Goal: Check status: Check status

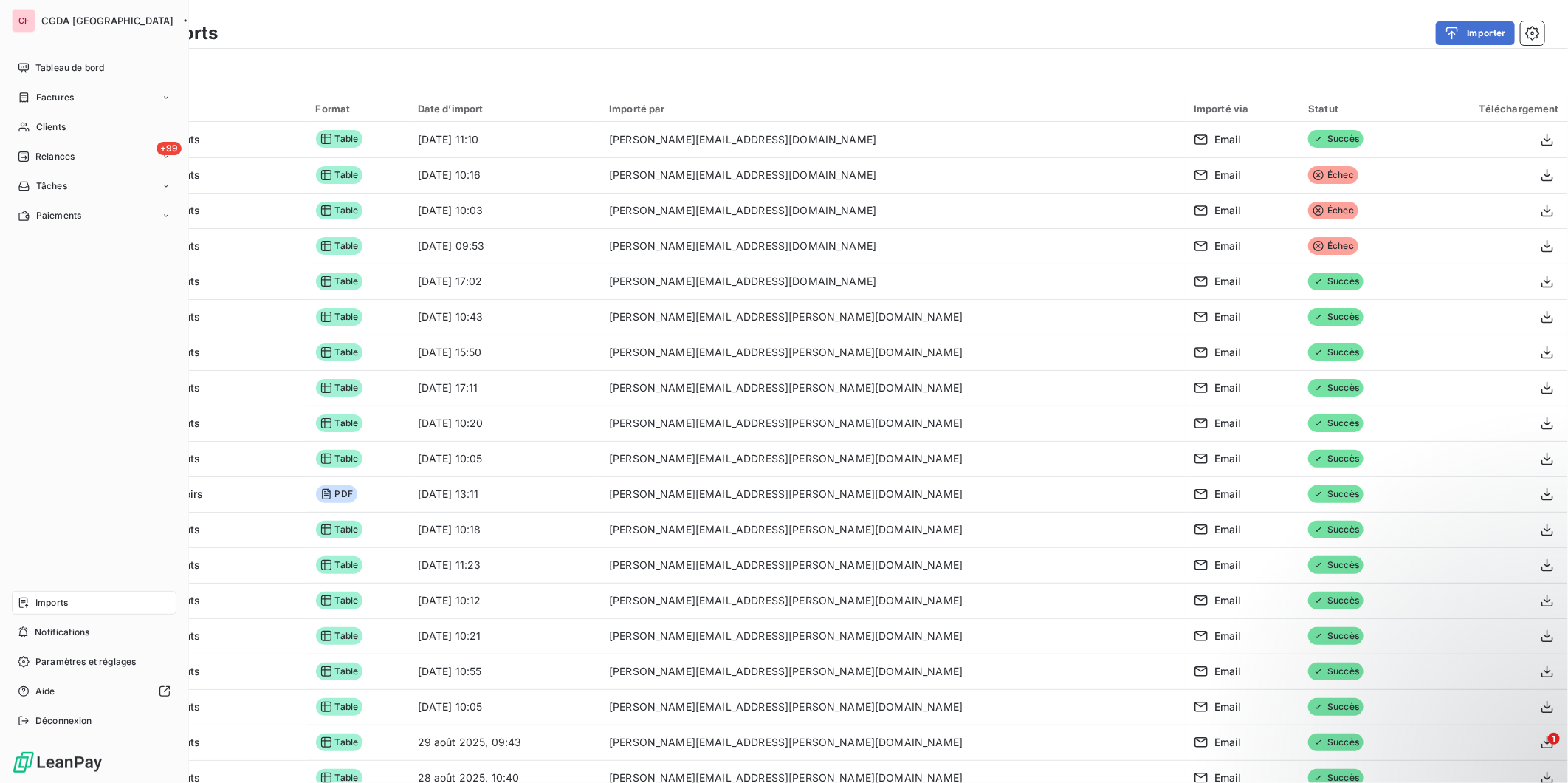
click at [38, 68] on span "Tableau de bord" at bounding box center [69, 68] width 68 height 13
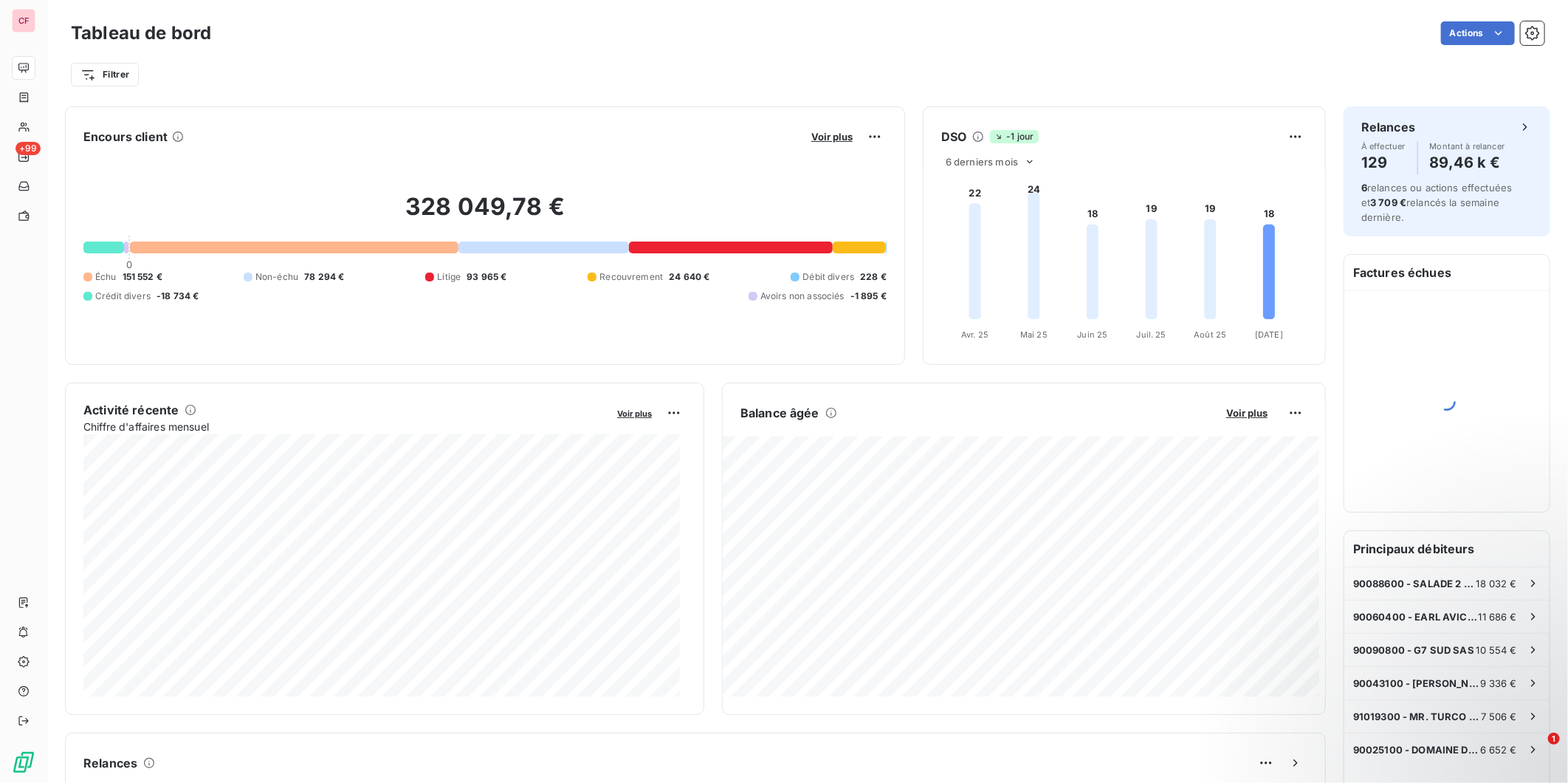
click at [1227, 416] on span "Voir plus" at bounding box center [1247, 413] width 42 height 12
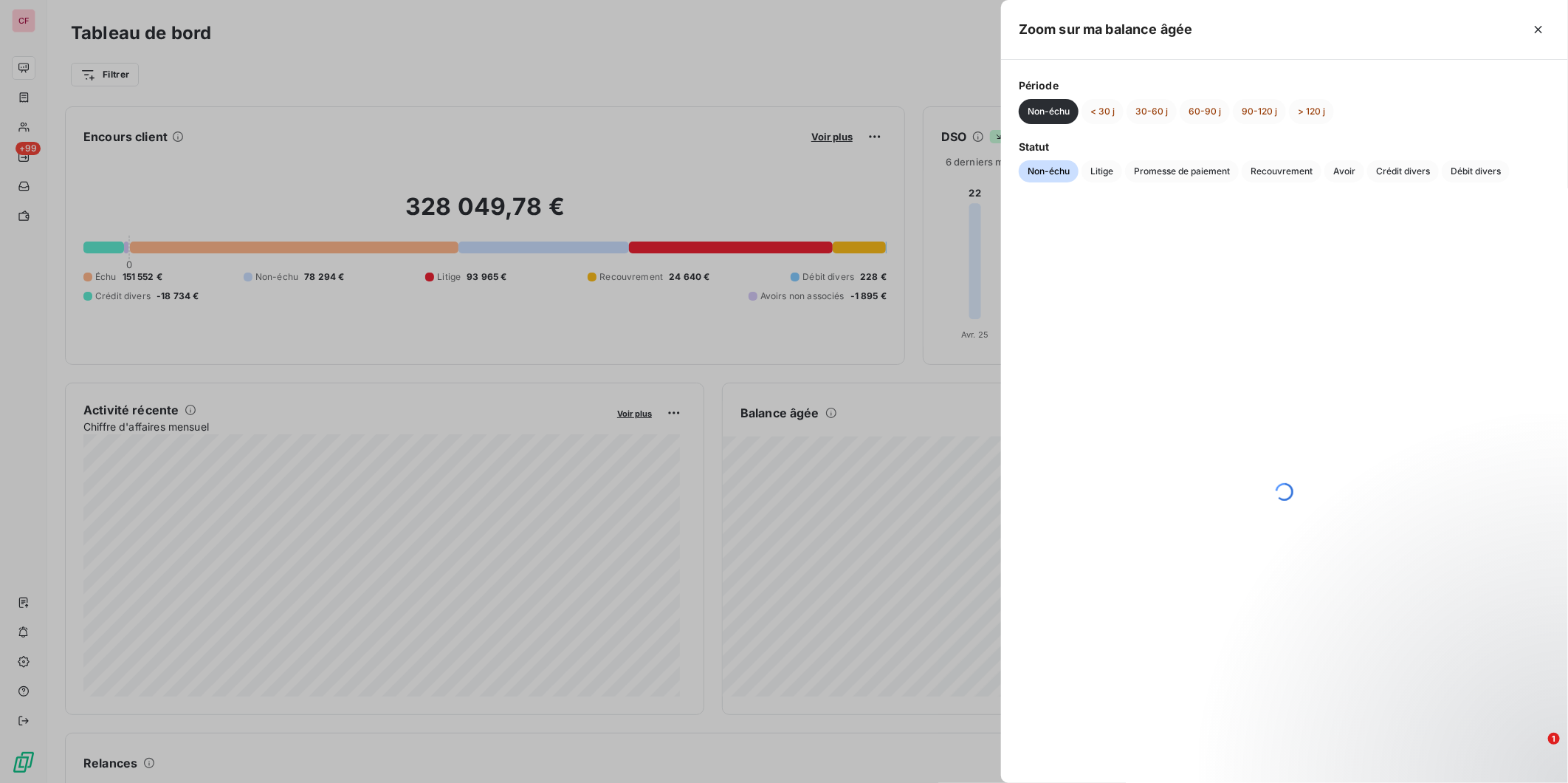
click at [1406, 173] on span "Crédit divers" at bounding box center [1402, 171] width 71 height 22
click at [1105, 111] on button "< 30 j" at bounding box center [1102, 111] width 42 height 25
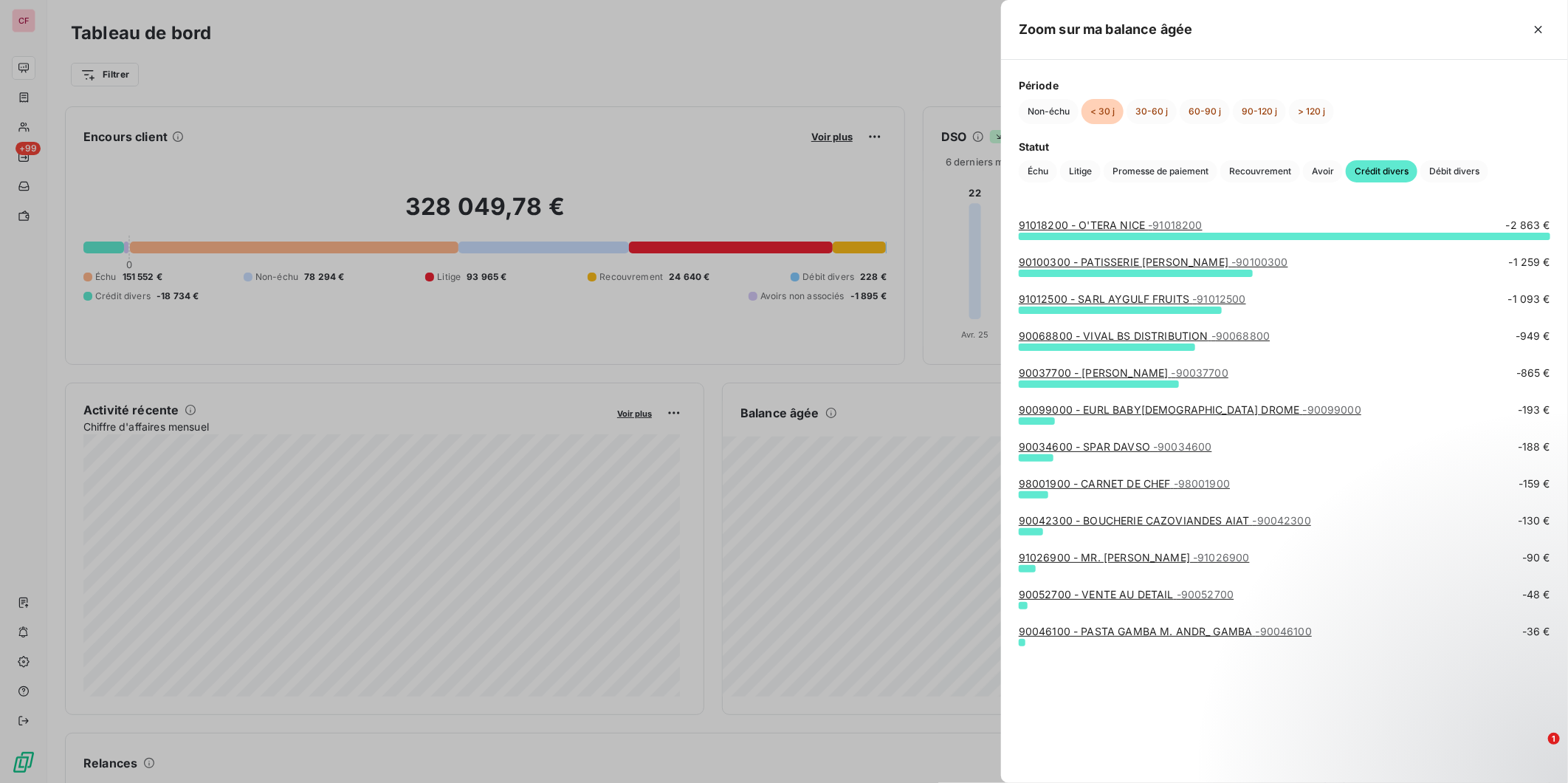
click at [1179, 262] on link "90100300 - PATISSERIE [PERSON_NAME] - 90100300" at bounding box center [1153, 262] width 269 height 13
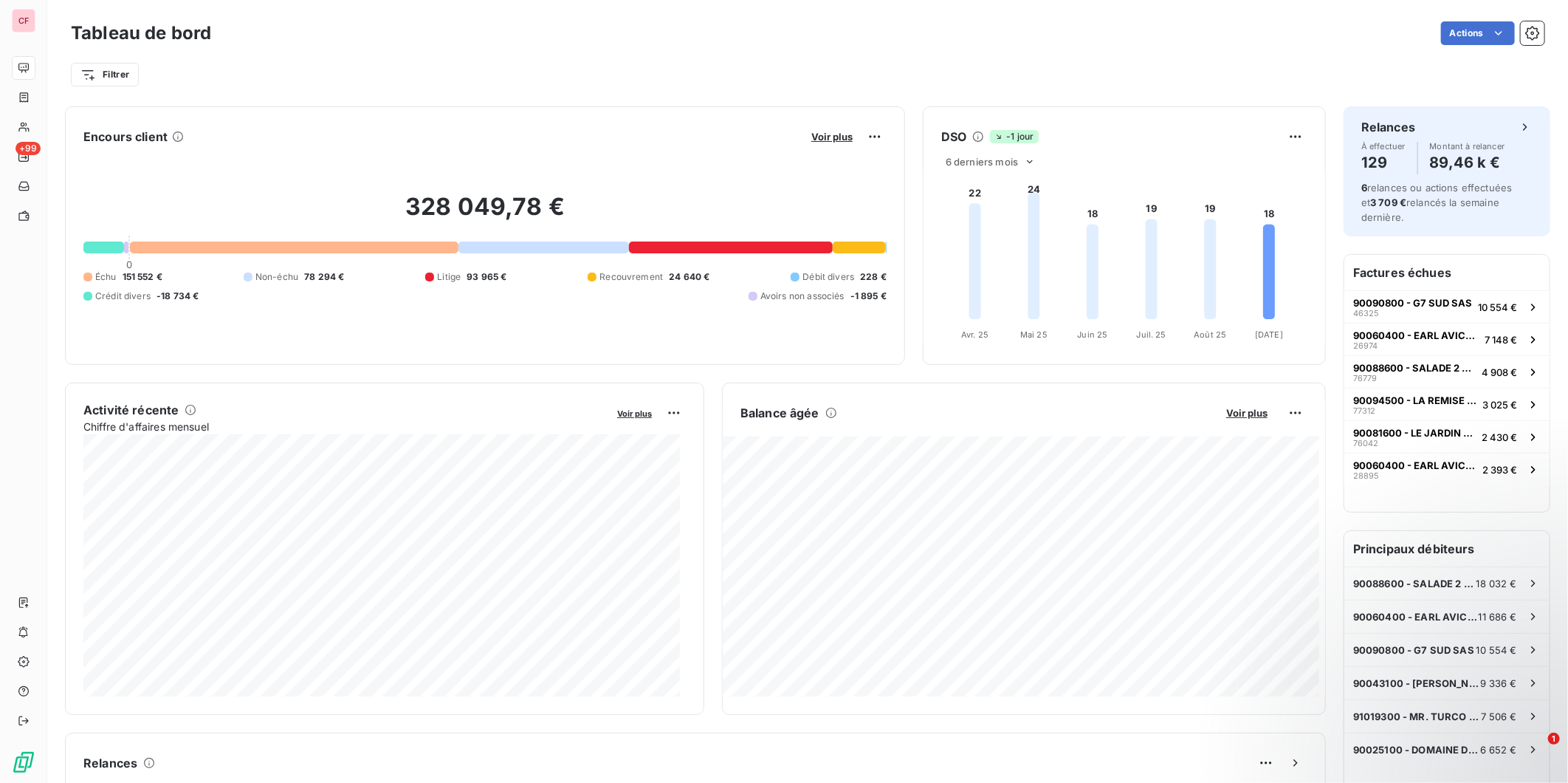
click at [1228, 415] on span "Voir plus" at bounding box center [1247, 413] width 42 height 12
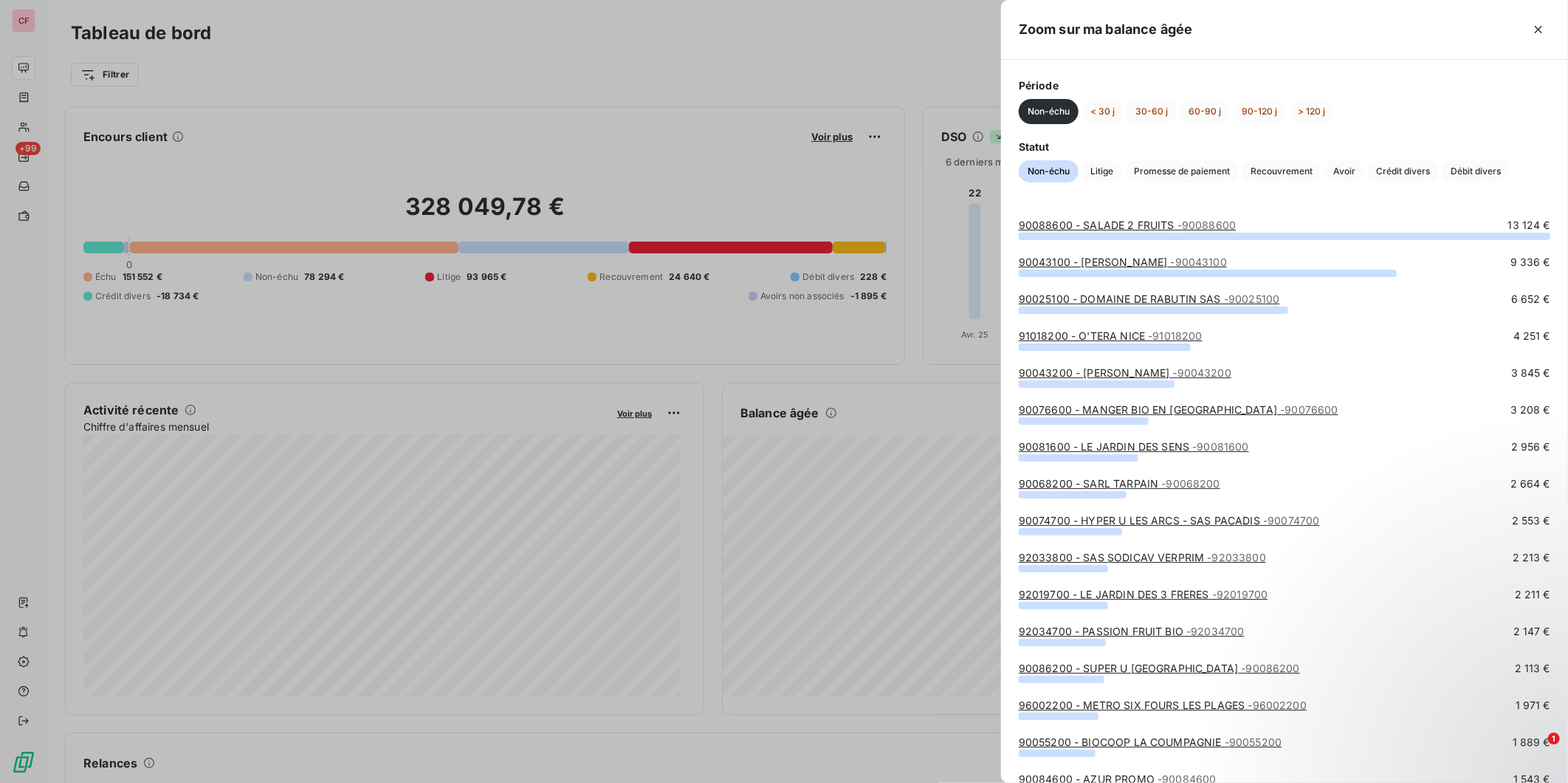
click at [1406, 174] on span "Crédit divers" at bounding box center [1402, 171] width 71 height 22
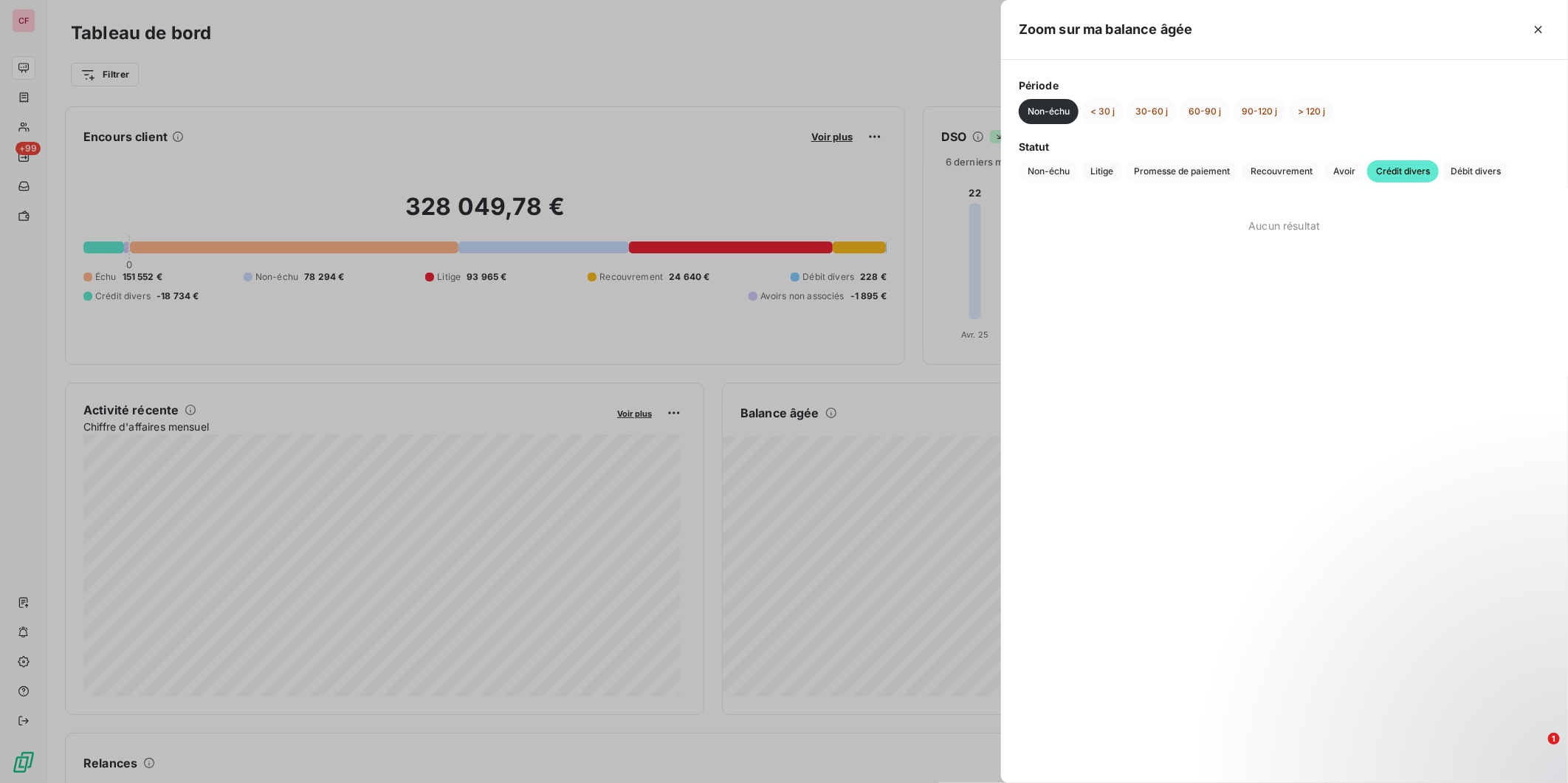
click at [1114, 107] on button "< 30 j" at bounding box center [1102, 111] width 42 height 25
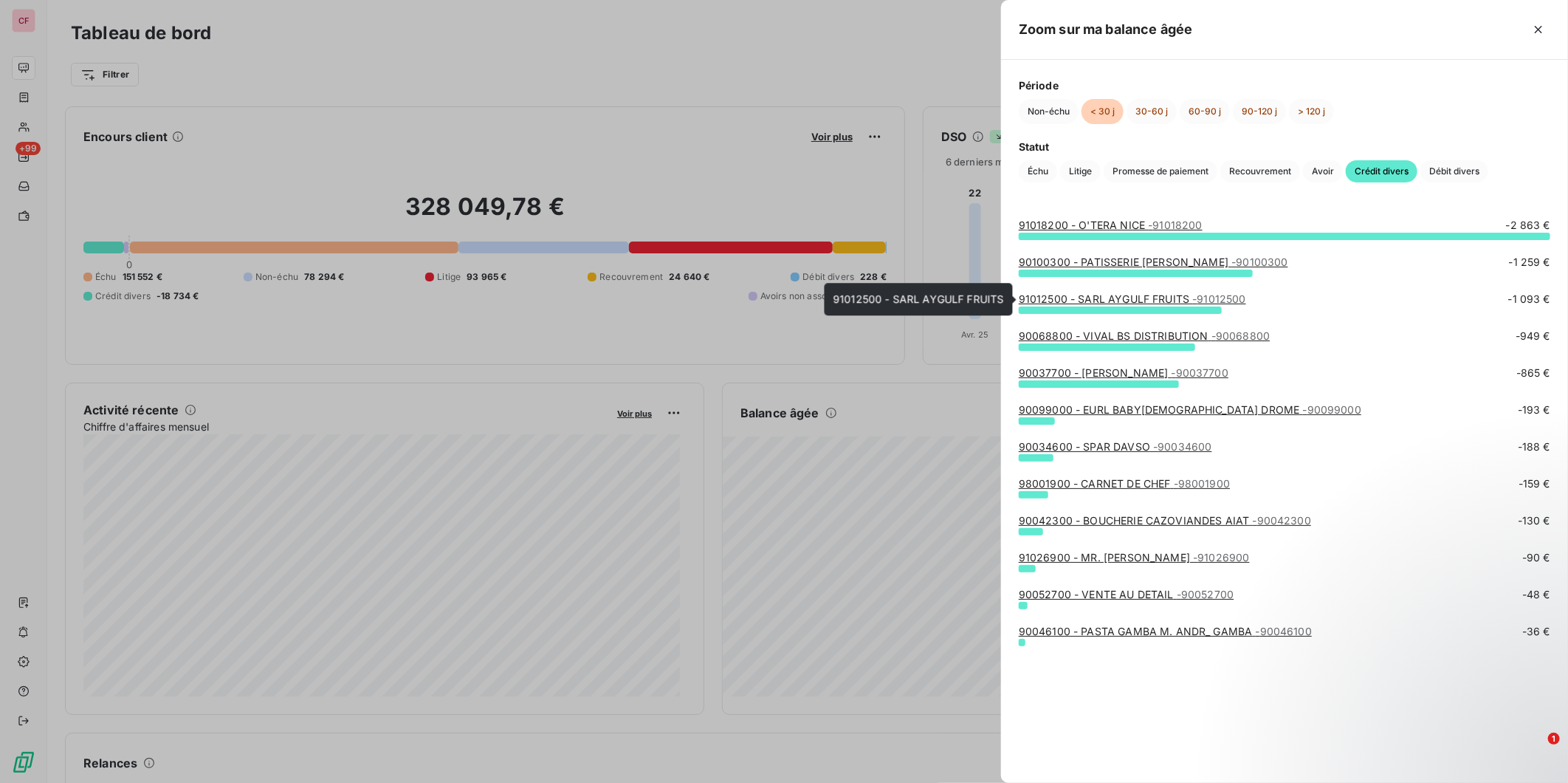
click at [1185, 303] on link "91012500 - SARL AYGULF FRUITS - 91012500" at bounding box center [1132, 299] width 228 height 13
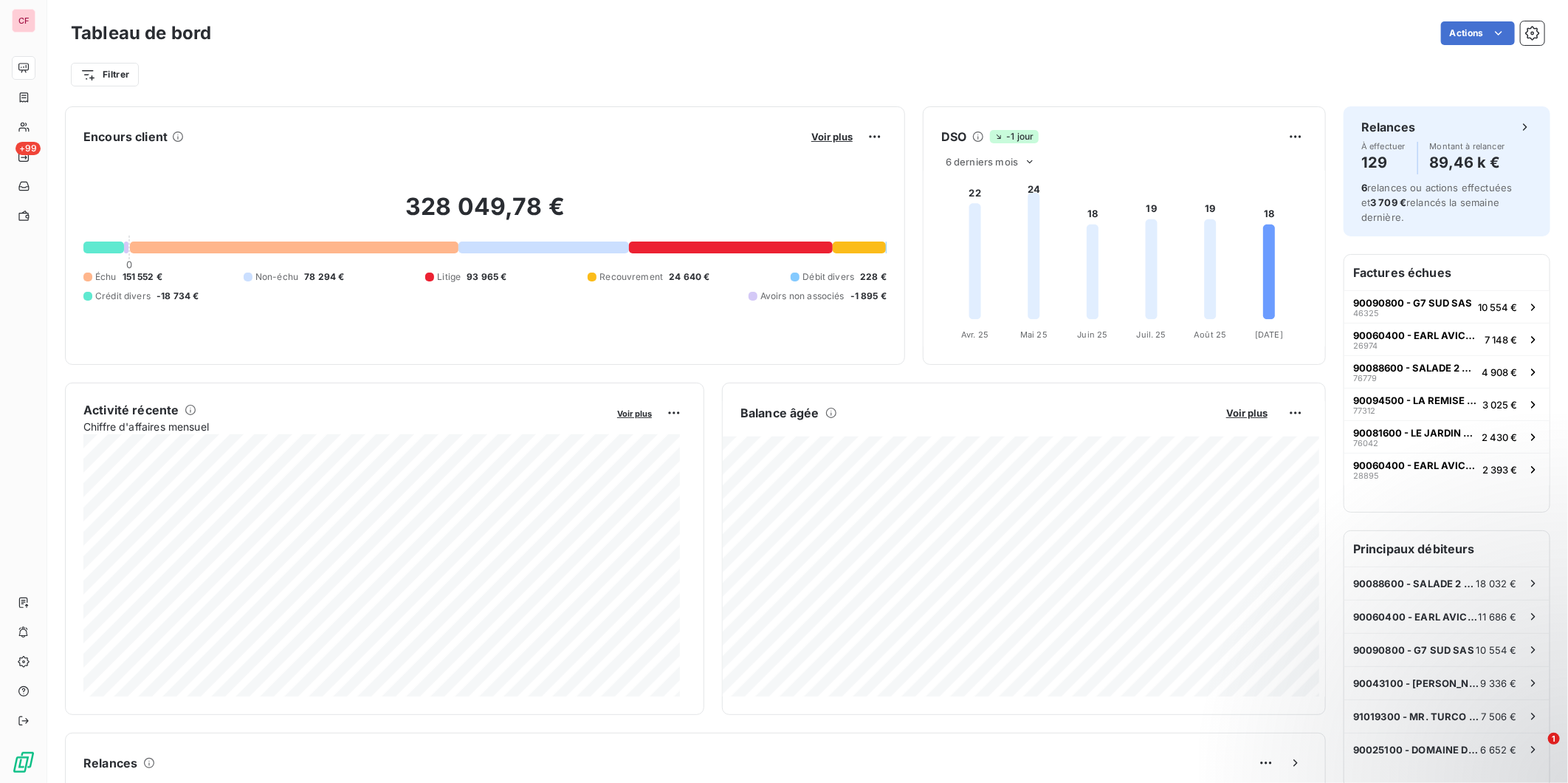
click at [1239, 410] on span "Voir plus" at bounding box center [1247, 413] width 42 height 12
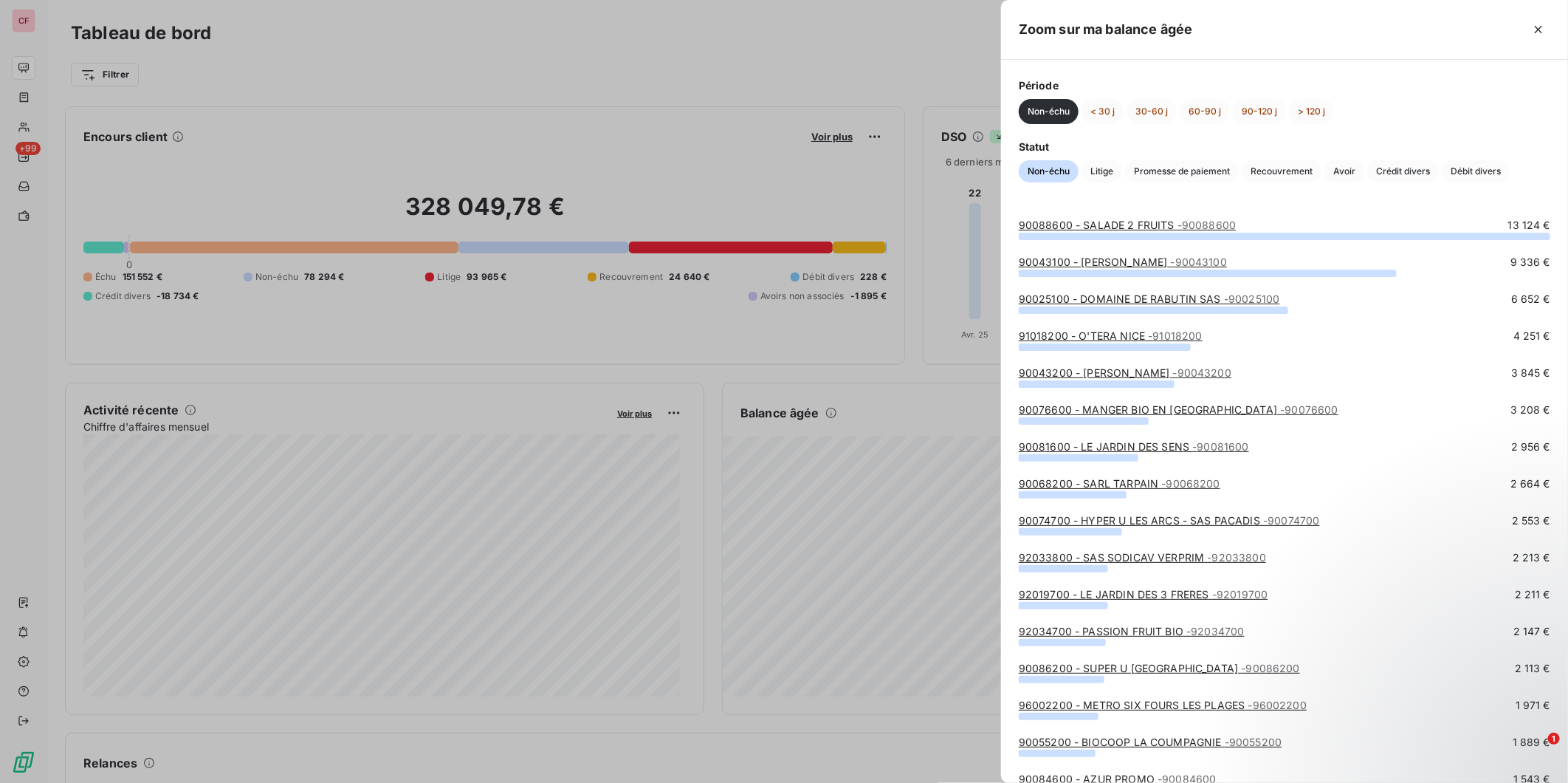
click at [1399, 176] on span "Crédit divers" at bounding box center [1402, 171] width 71 height 22
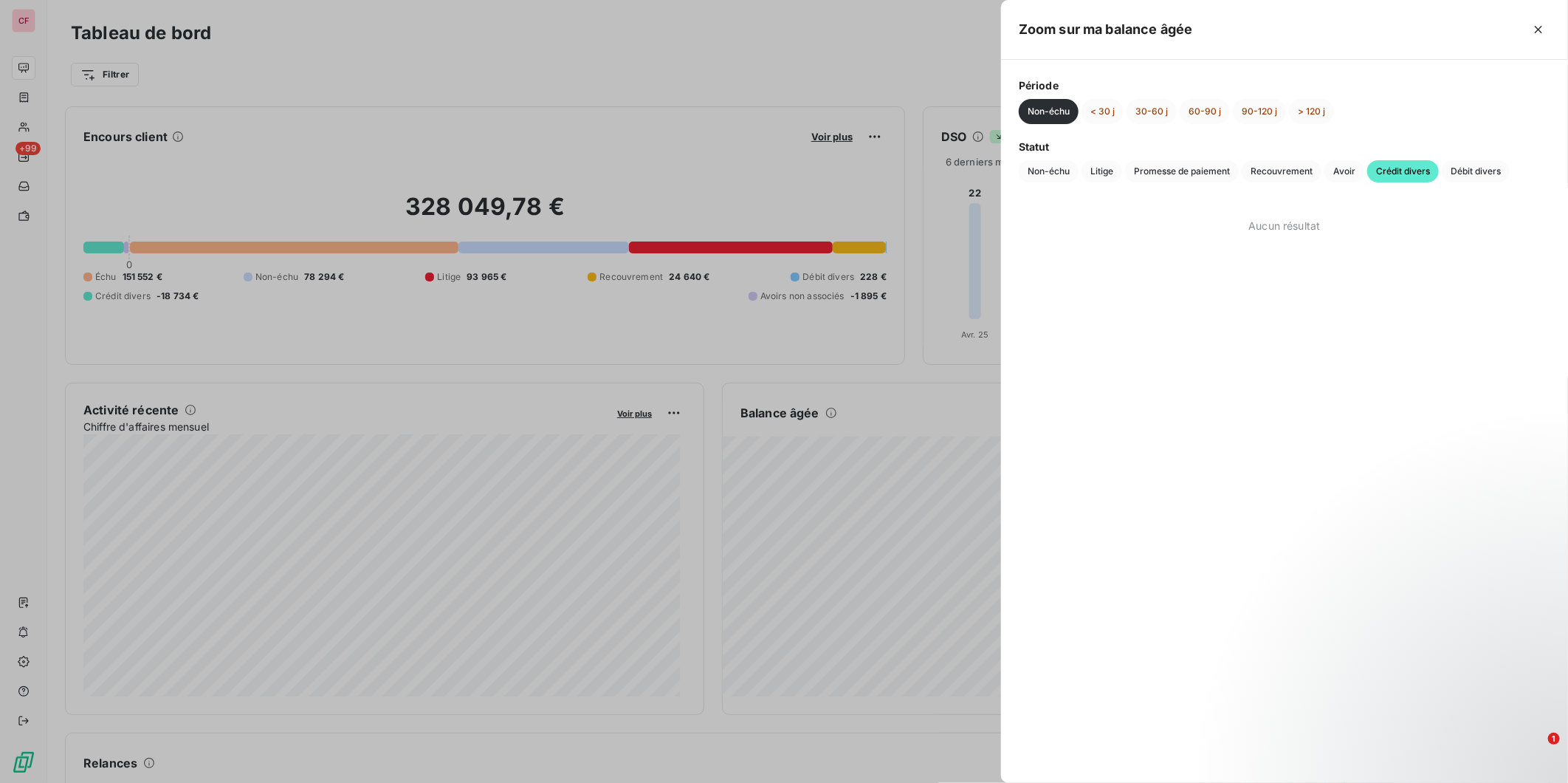
click at [1095, 123] on button "< 30 j" at bounding box center [1102, 111] width 42 height 25
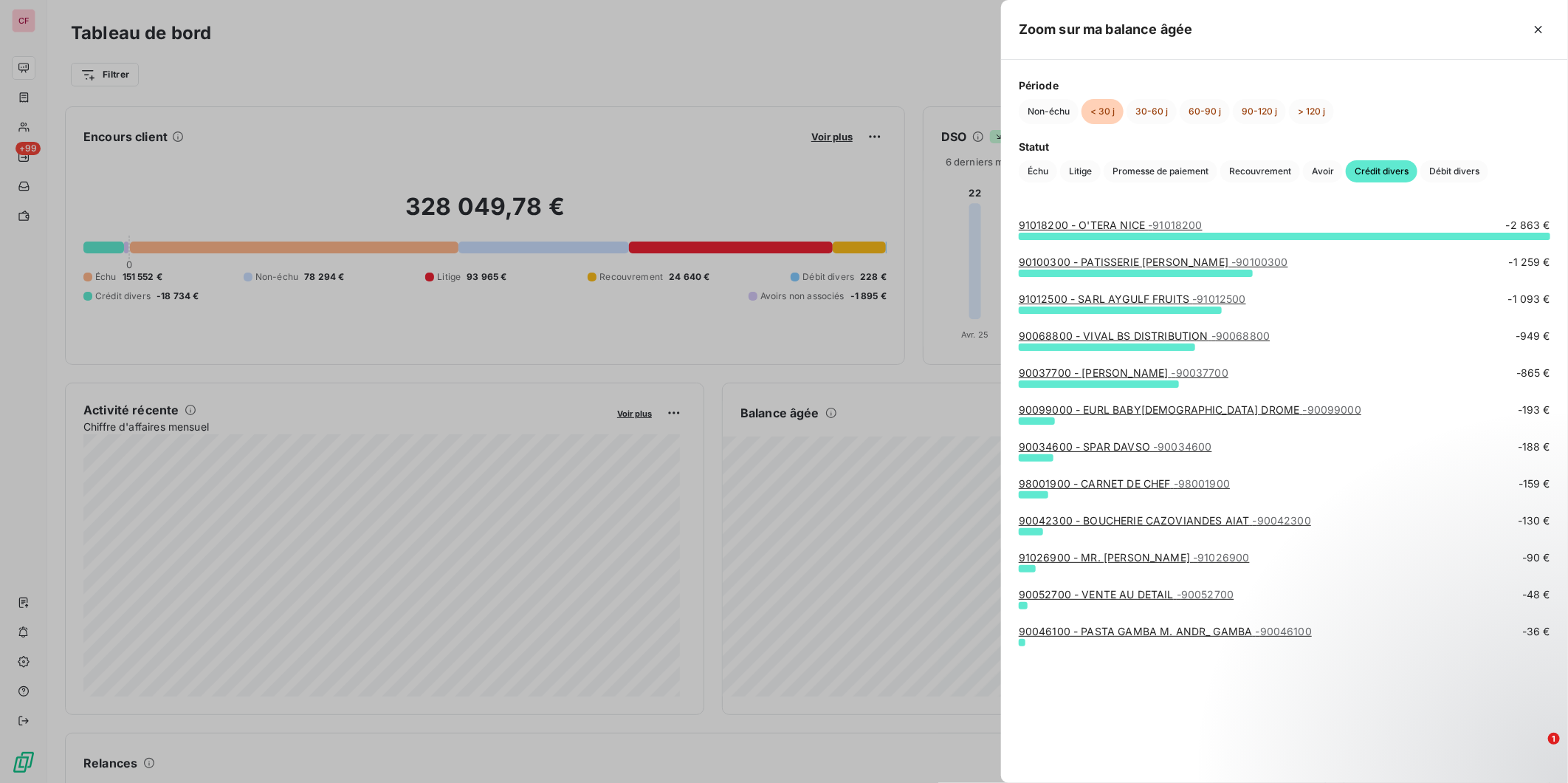
click at [1156, 594] on link "90052700 - VENTE AU DETAIL - 90052700" at bounding box center [1126, 594] width 215 height 13
